Goal: Transaction & Acquisition: Purchase product/service

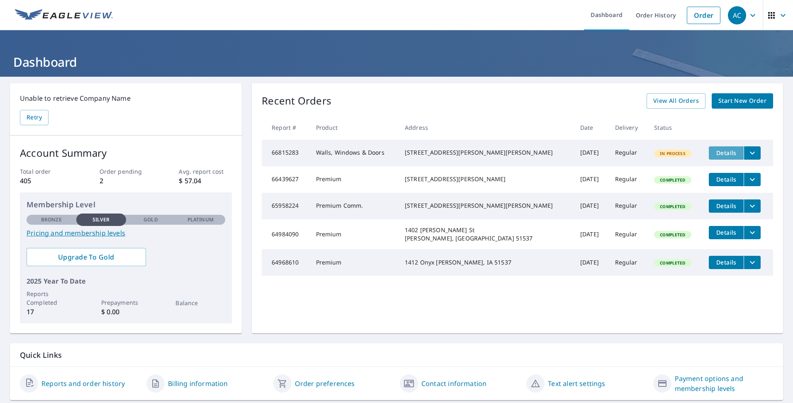
click at [718, 156] on span "Details" at bounding box center [726, 153] width 25 height 8
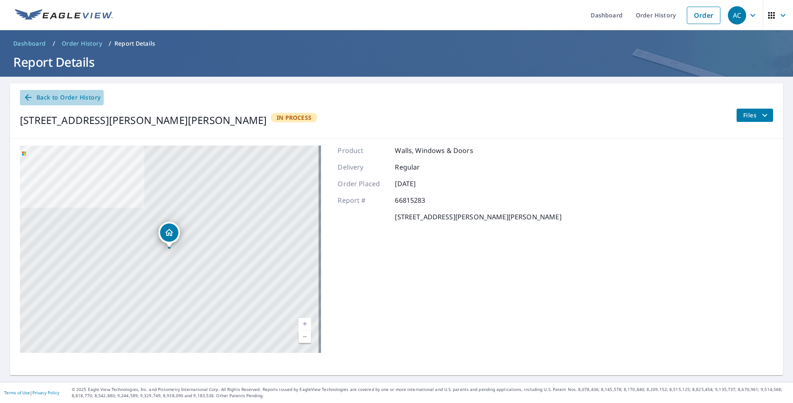
click at [30, 96] on icon at bounding box center [28, 98] width 10 height 10
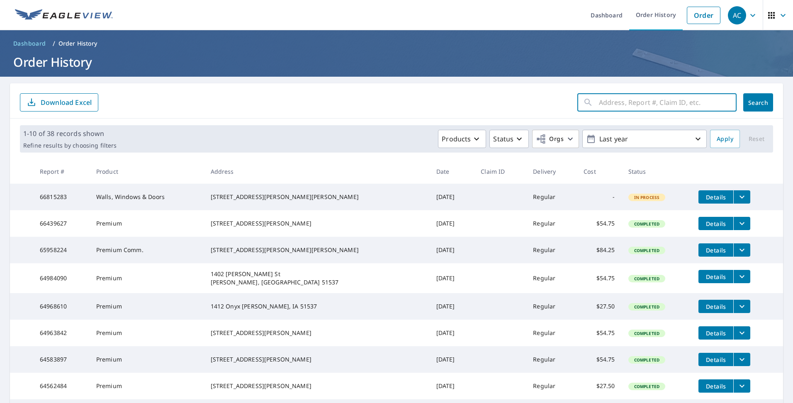
click at [618, 100] on input "text" at bounding box center [668, 102] width 138 height 23
type input "1065"
click button "Search" at bounding box center [758, 102] width 30 height 18
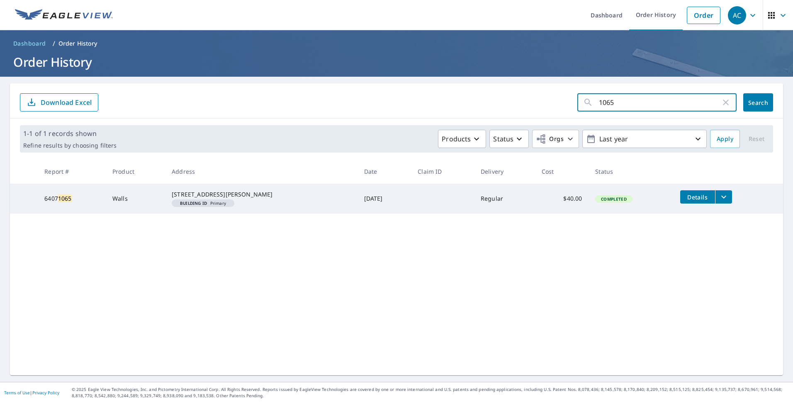
drag, startPoint x: 646, startPoint y: 107, endPoint x: 593, endPoint y: 108, distance: 53.1
click at [599, 108] on input "1065" at bounding box center [660, 102] width 122 height 23
click at [245, 120] on div "1-1 of 1 records shown Refine results by choosing filters Products Status Orgs …" at bounding box center [396, 139] width 773 height 41
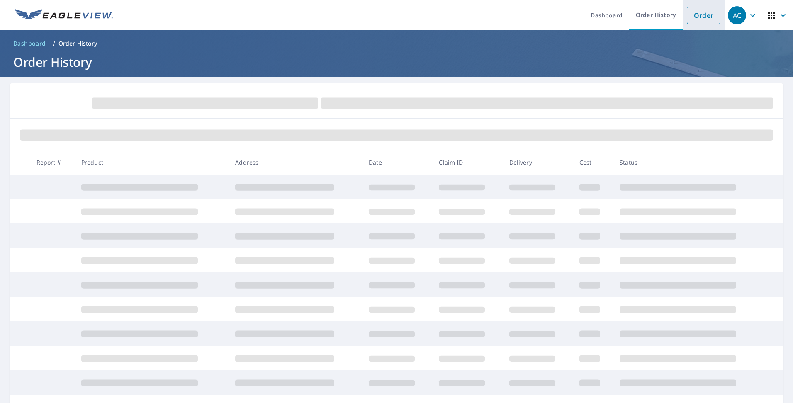
click at [696, 9] on link "Order" at bounding box center [704, 15] width 34 height 17
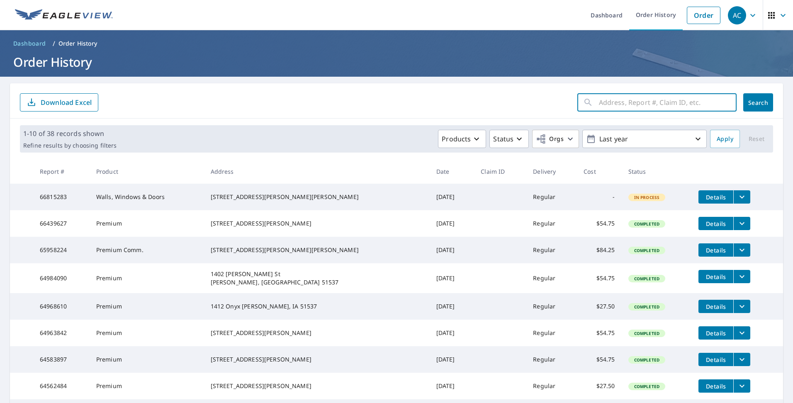
click at [617, 104] on input "text" at bounding box center [668, 102] width 138 height 23
click at [706, 18] on link "Order" at bounding box center [704, 15] width 34 height 17
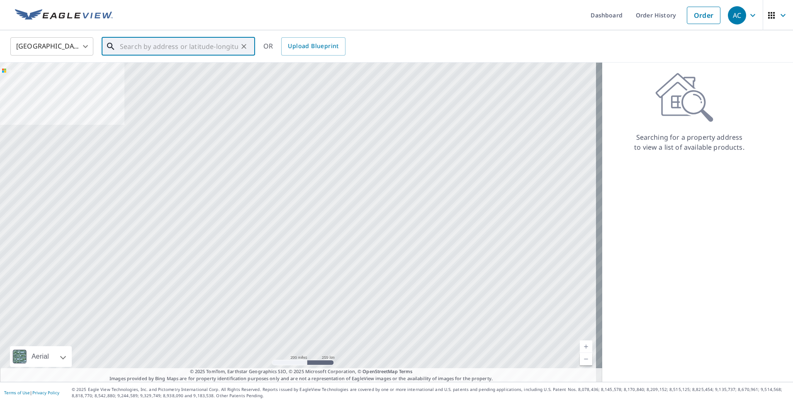
click at [175, 49] on input "text" at bounding box center [179, 46] width 118 height 23
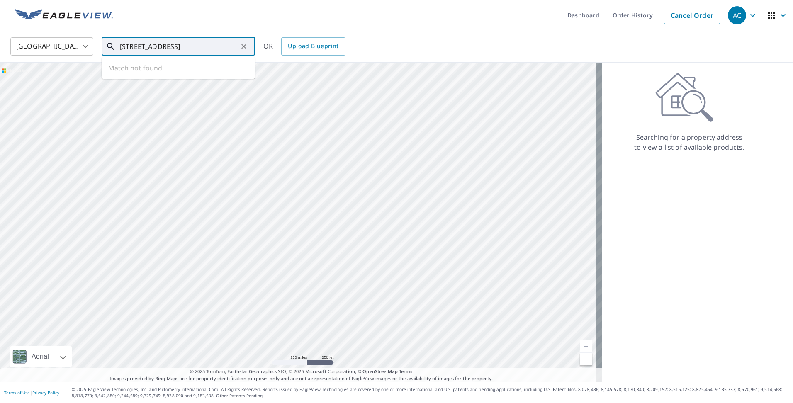
type input "[STREET_ADDRESS]"
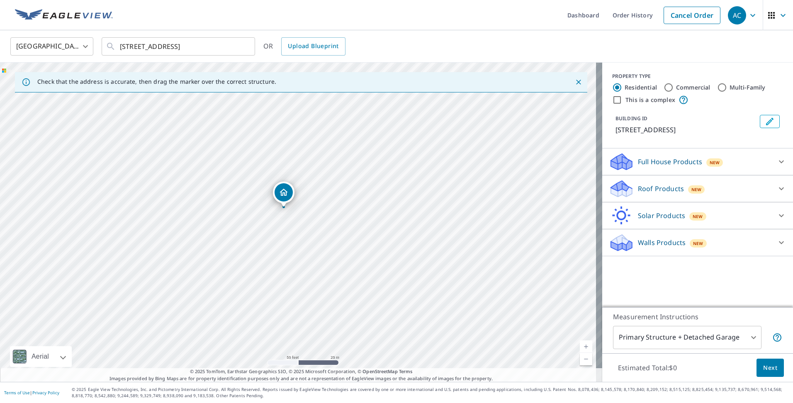
click at [769, 122] on button "Edit building 1" at bounding box center [770, 121] width 20 height 13
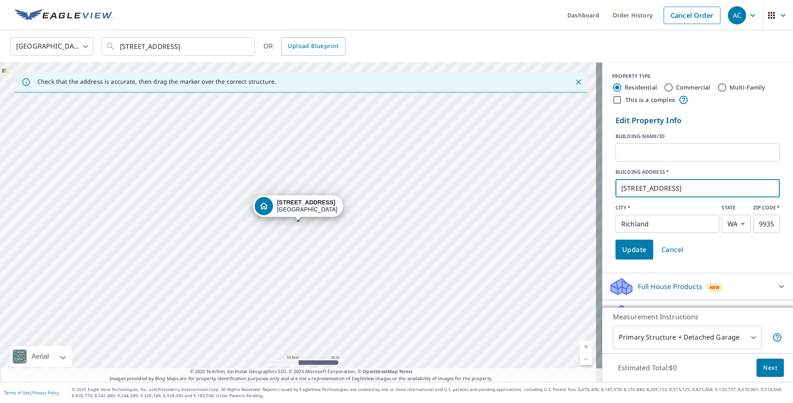
drag, startPoint x: 679, startPoint y: 195, endPoint x: 605, endPoint y: 195, distance: 74.2
click at [605, 195] on div "Edit Property Info BUILDING NAME/ID ​ BUILDING ADDRESS   * [STREET_ADDRESS][US_…" at bounding box center [697, 187] width 191 height 151
type input "[STREET_ADDRESS]"
click at [684, 220] on input "Richland" at bounding box center [668, 223] width 104 height 23
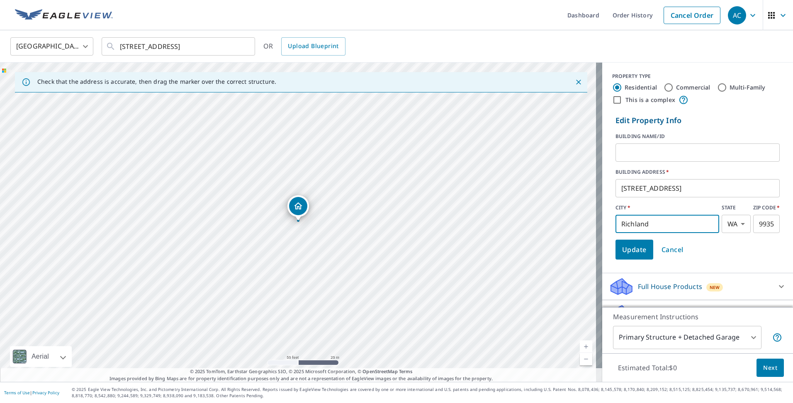
drag, startPoint x: 646, startPoint y: 226, endPoint x: 607, endPoint y: 226, distance: 39.0
click at [612, 226] on form "Edit Property Info BUILDING NAME/ID ​ BUILDING ADDRESS   * [STREET_ADDRESS][US_…" at bounding box center [697, 187] width 171 height 151
type input "omaha"
click at [730, 222] on body "AC AC Dashboard Order History Cancel Order AC United States US ​ [STREET_ADDRES…" at bounding box center [396, 201] width 793 height 403
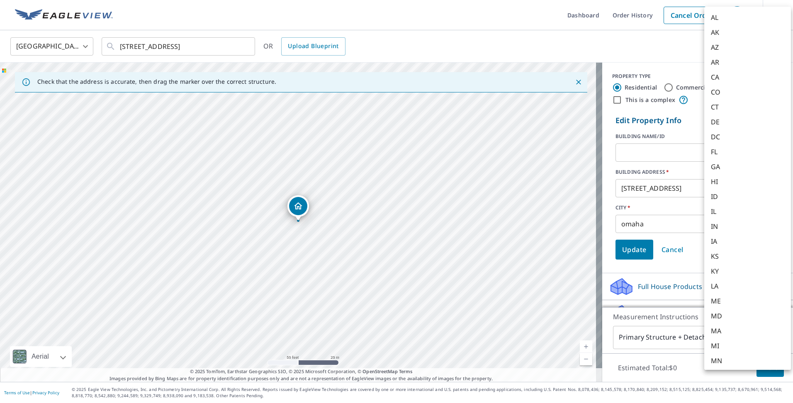
scroll to position [405, 0]
click at [719, 18] on em "NE" at bounding box center [715, 16] width 9 height 10
type input "NE"
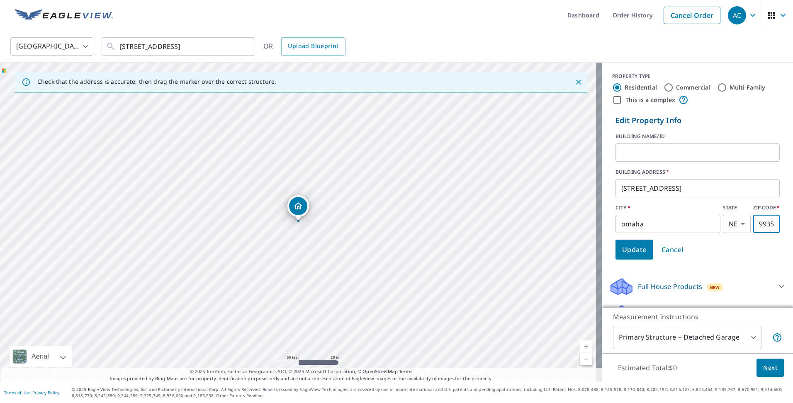
drag, startPoint x: 761, startPoint y: 224, endPoint x: 735, endPoint y: 223, distance: 26.6
click at [735, 223] on div "CITY   * omaha ​ STATE [US_STATE] [GEOGRAPHIC_DATA] ​ ZIP CODE   * 99352 ​" at bounding box center [698, 218] width 164 height 29
type input "68152"
click at [616, 251] on button "Update" at bounding box center [635, 250] width 38 height 20
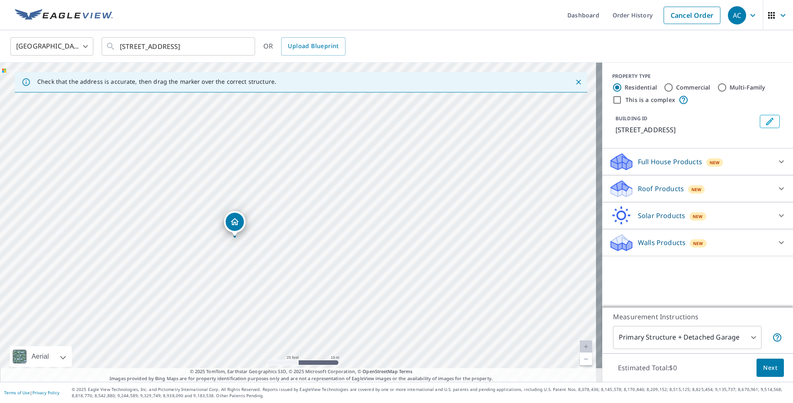
drag, startPoint x: 318, startPoint y: 212, endPoint x: 495, endPoint y: 256, distance: 182.5
click at [495, 256] on div "[STREET_ADDRESS]" at bounding box center [301, 222] width 602 height 319
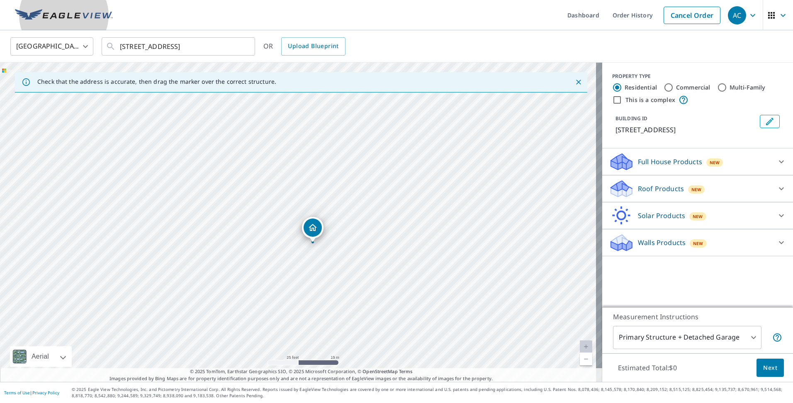
click at [48, 18] on img at bounding box center [64, 15] width 98 height 12
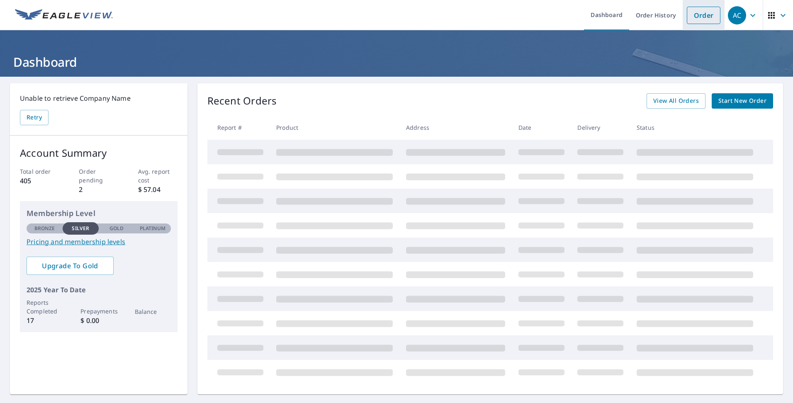
click at [697, 19] on link "Order" at bounding box center [704, 15] width 34 height 17
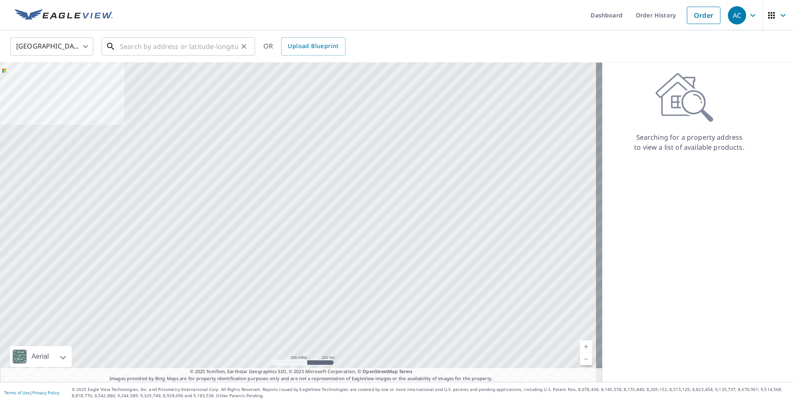
click at [199, 47] on input "text" at bounding box center [179, 46] width 118 height 23
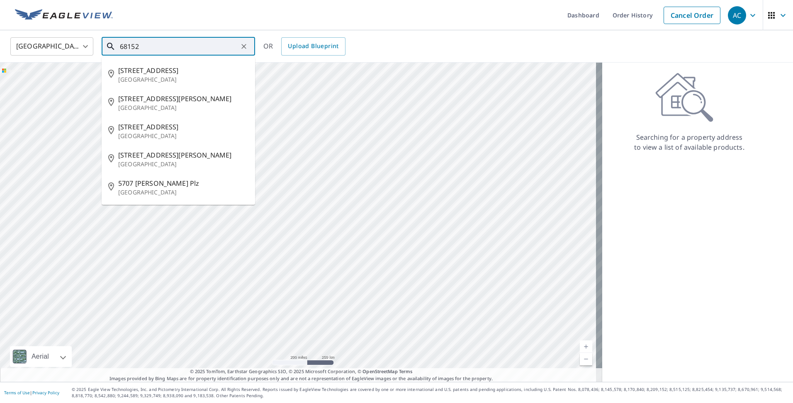
drag, startPoint x: 163, startPoint y: 44, endPoint x: 108, endPoint y: 37, distance: 54.9
click at [108, 37] on div "[GEOGRAPHIC_DATA] [GEOGRAPHIC_DATA] ​ 68152 ​ [STREET_ADDRESS][GEOGRAPHIC_DATA]…" at bounding box center [393, 46] width 779 height 19
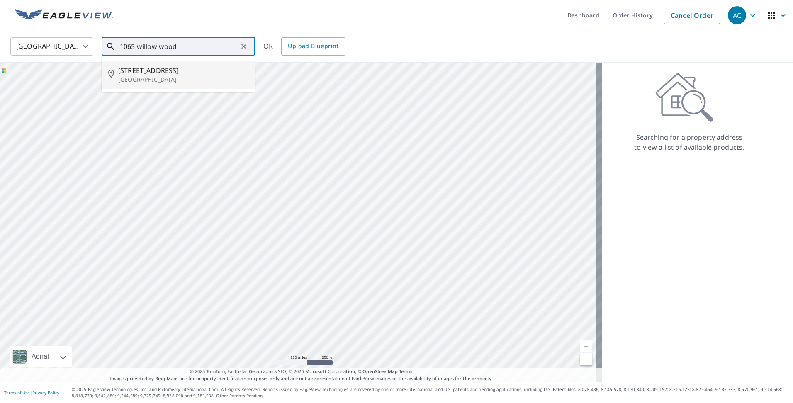
click at [148, 74] on span "[STREET_ADDRESS]" at bounding box center [183, 71] width 130 height 10
type input "[STREET_ADDRESS]"
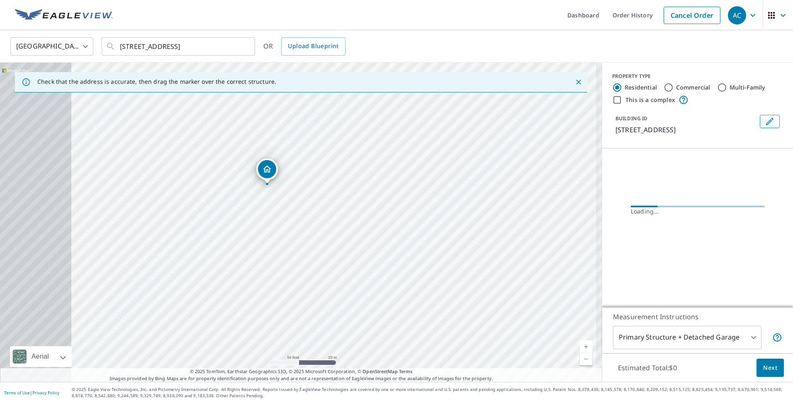
drag, startPoint x: 159, startPoint y: 233, endPoint x: 424, endPoint y: 250, distance: 265.2
click at [424, 250] on div "[STREET_ADDRESS]" at bounding box center [301, 222] width 602 height 319
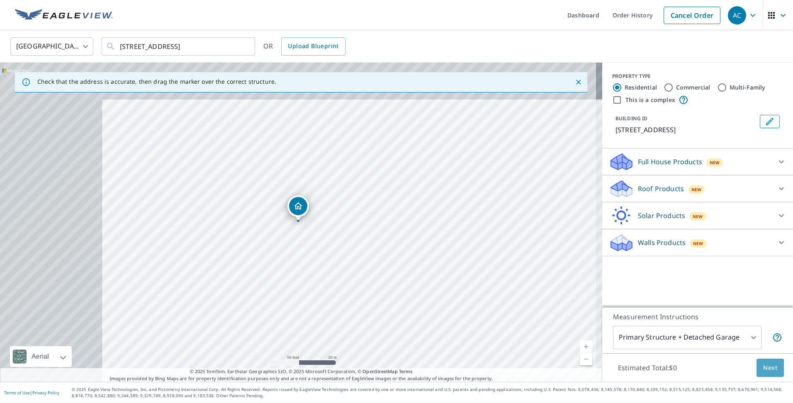
click at [764, 364] on span "Next" at bounding box center [770, 368] width 14 height 10
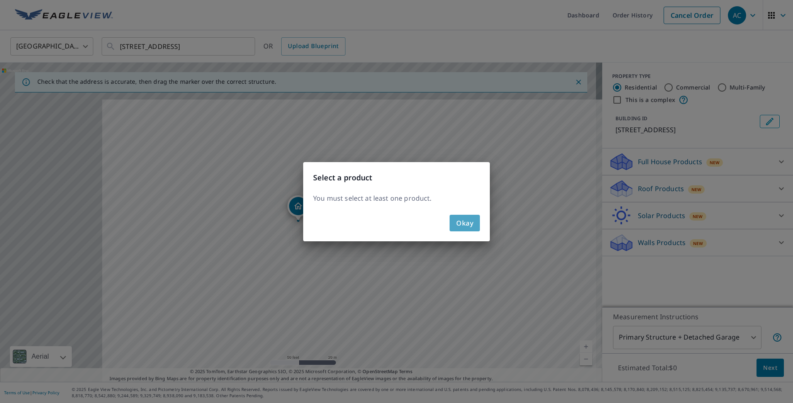
click at [471, 226] on span "Okay" at bounding box center [464, 223] width 17 height 12
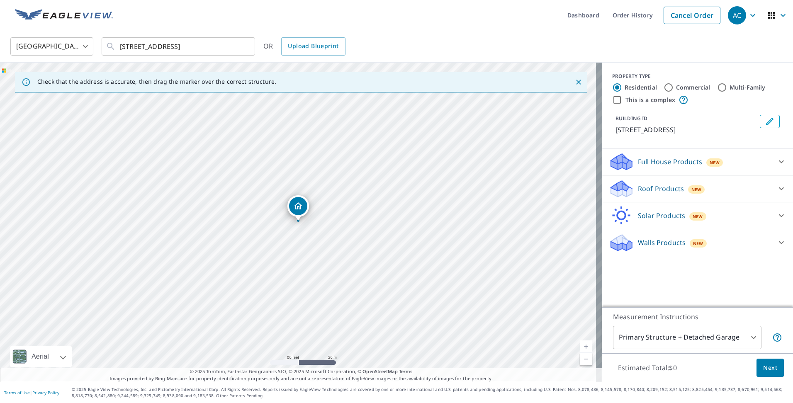
click at [657, 187] on p "Roof Products" at bounding box center [661, 189] width 46 height 10
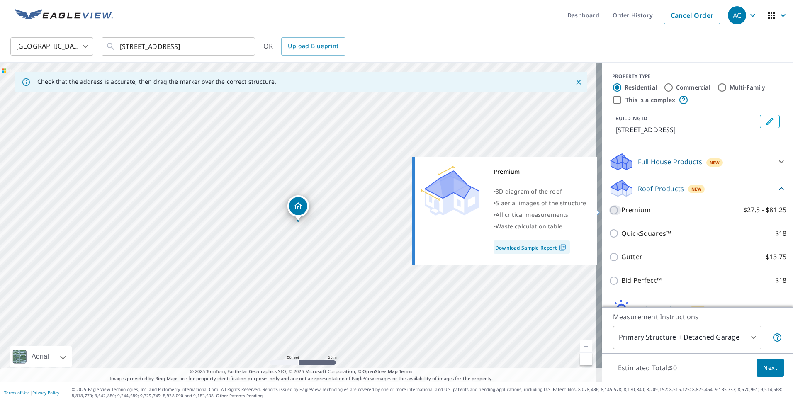
click at [609, 212] on input "Premium $27.5 - $81.25" at bounding box center [615, 210] width 12 height 10
checkbox input "true"
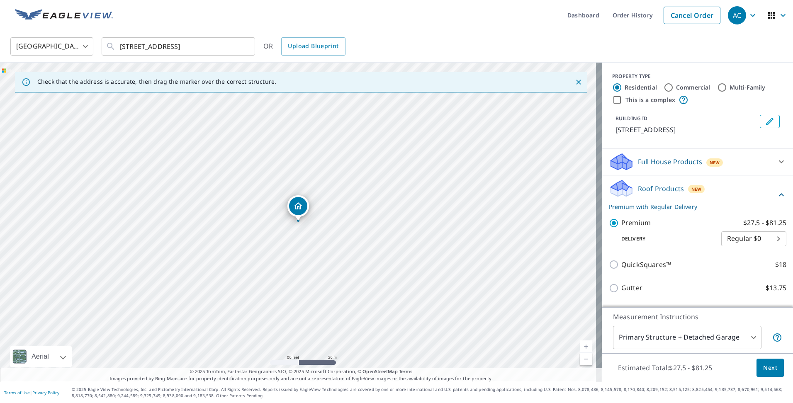
click at [767, 364] on span "Next" at bounding box center [770, 368] width 14 height 10
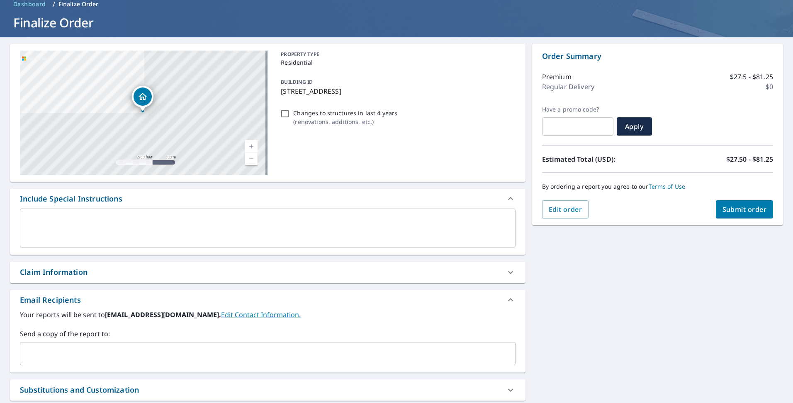
scroll to position [36, 0]
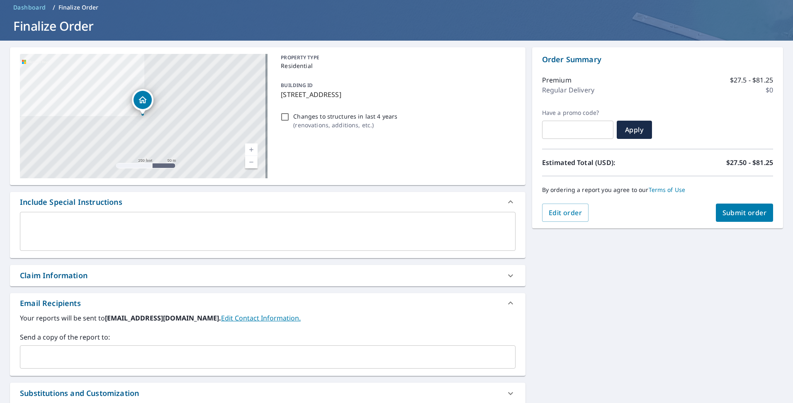
click at [723, 215] on span "Submit order" at bounding box center [745, 212] width 44 height 9
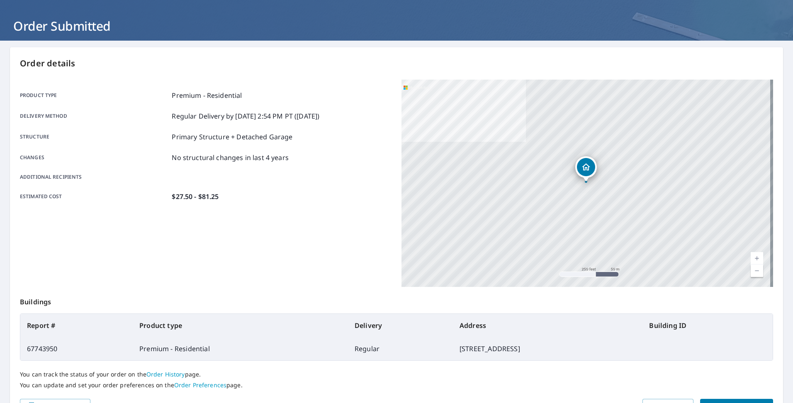
scroll to position [85, 0]
